Goal: Information Seeking & Learning: Learn about a topic

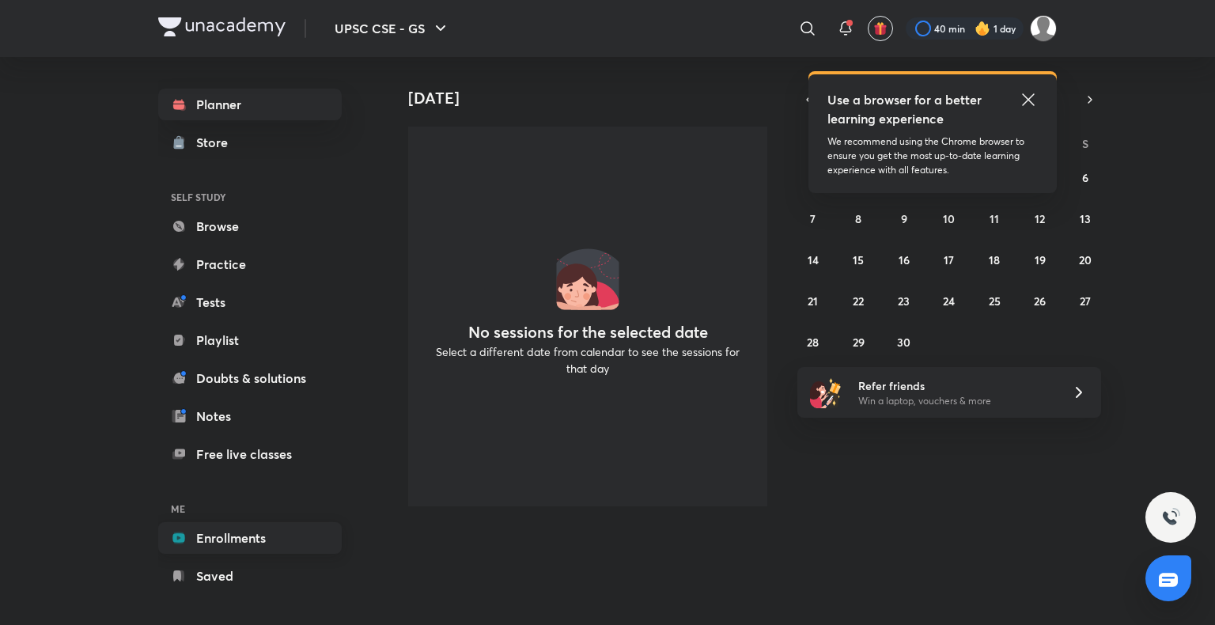
click at [250, 523] on link "Enrollments" at bounding box center [250, 538] width 184 height 32
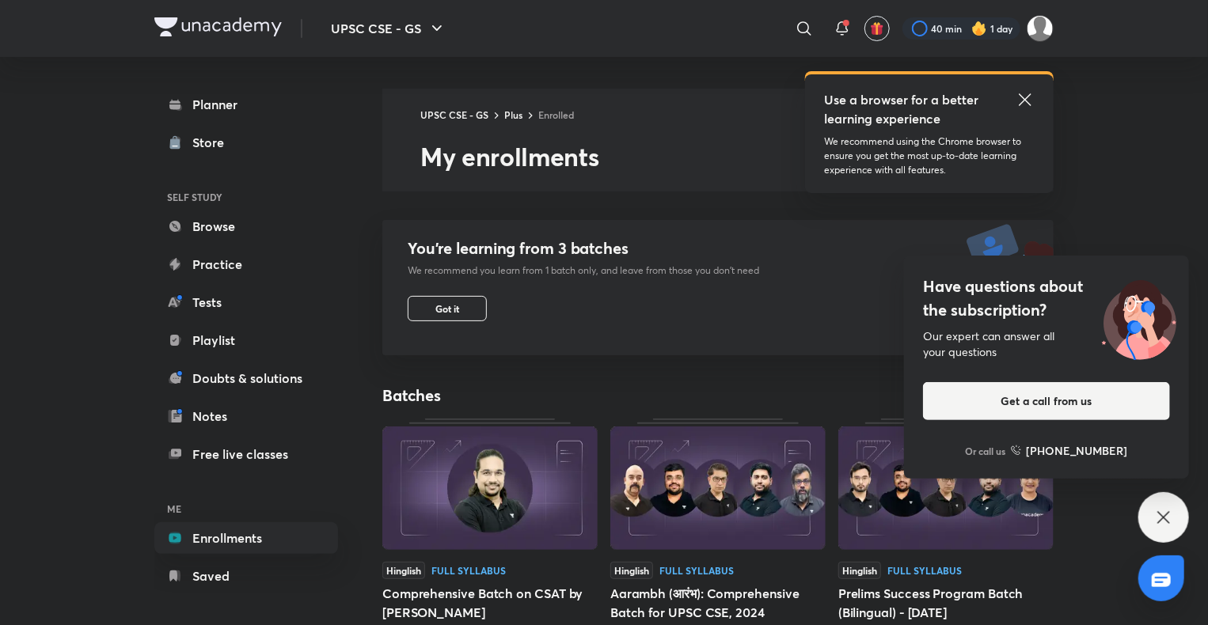
click at [1149, 522] on div "Have questions about the subscription? Our expert can answer all your questions…" at bounding box center [1163, 517] width 51 height 51
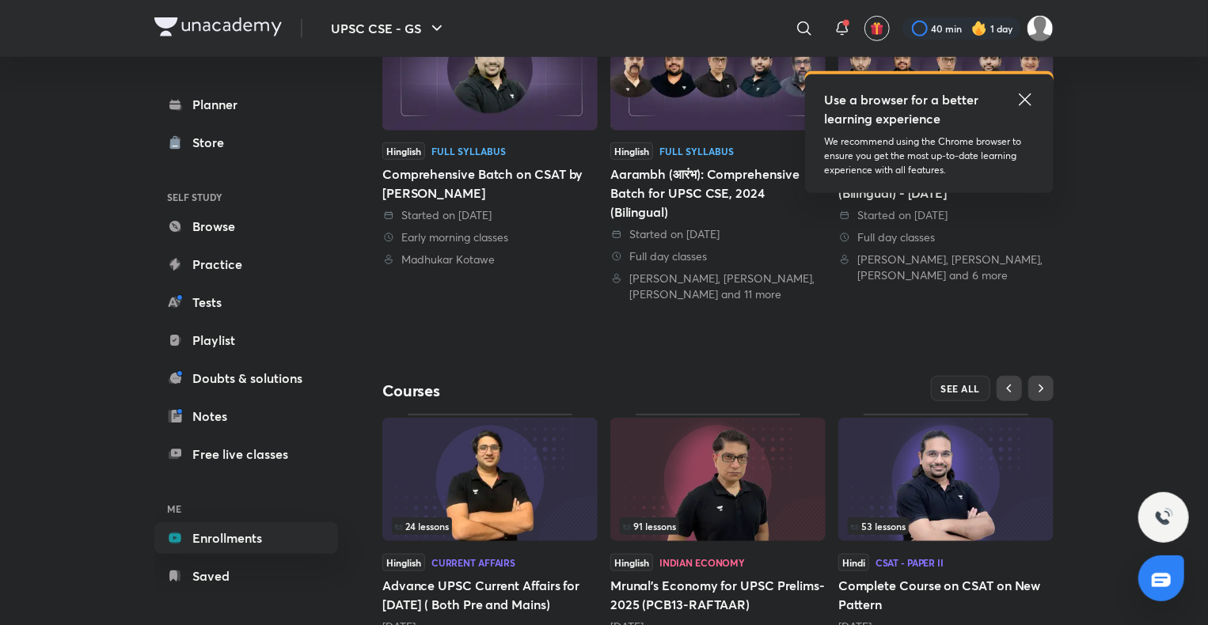
scroll to position [481, 0]
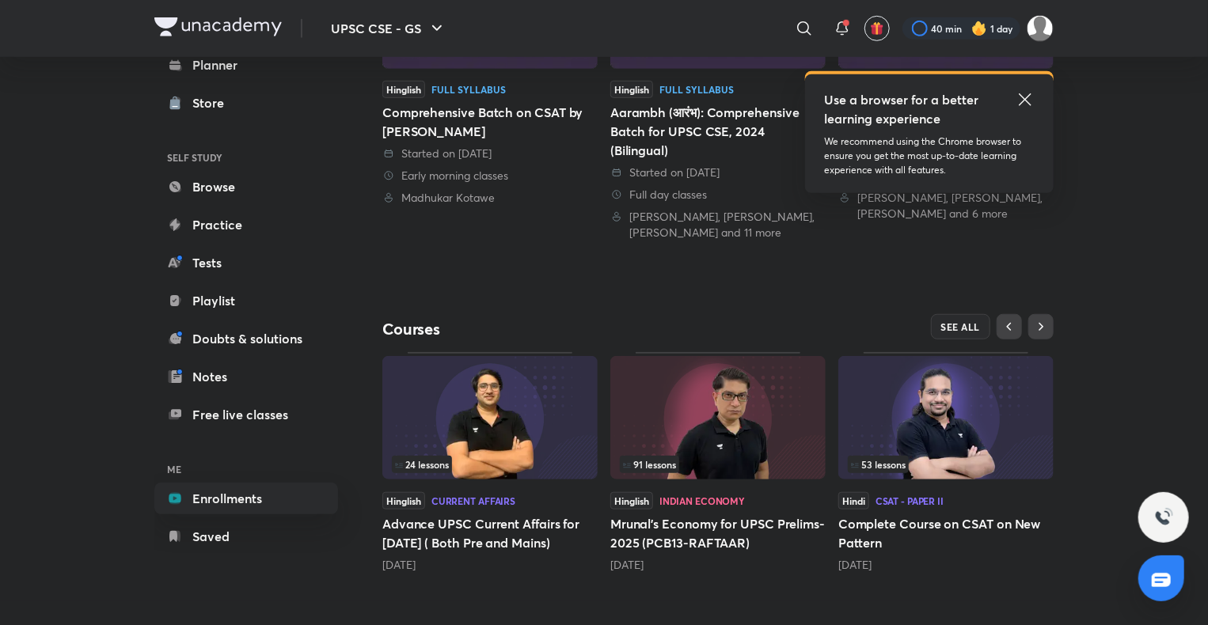
click at [920, 415] on img at bounding box center [945, 417] width 215 height 123
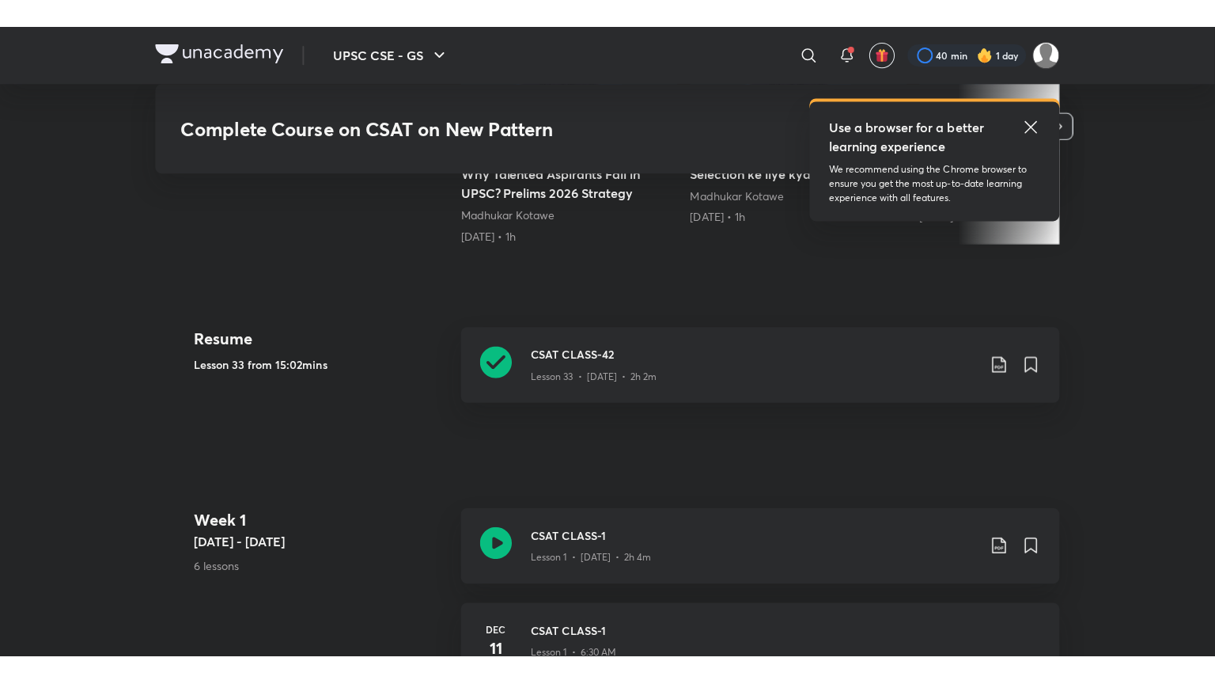
scroll to position [589, 0]
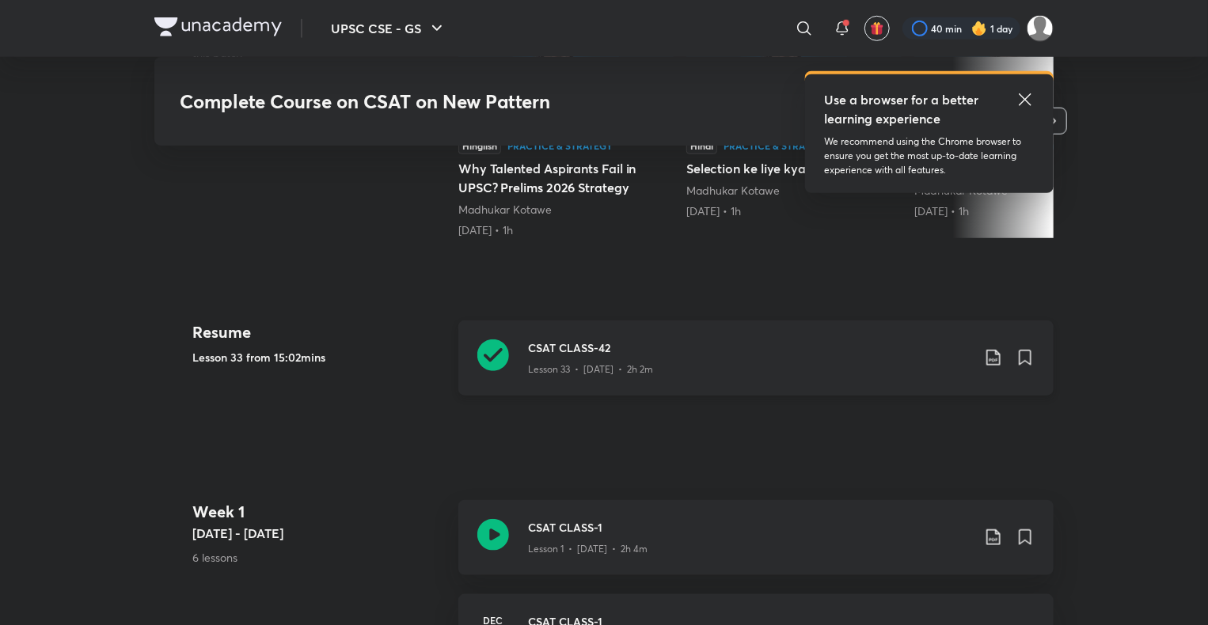
click at [853, 372] on div "Lesson 33 • [DATE] • 2h 2m" at bounding box center [749, 366] width 443 height 21
